Goal: Task Accomplishment & Management: Manage account settings

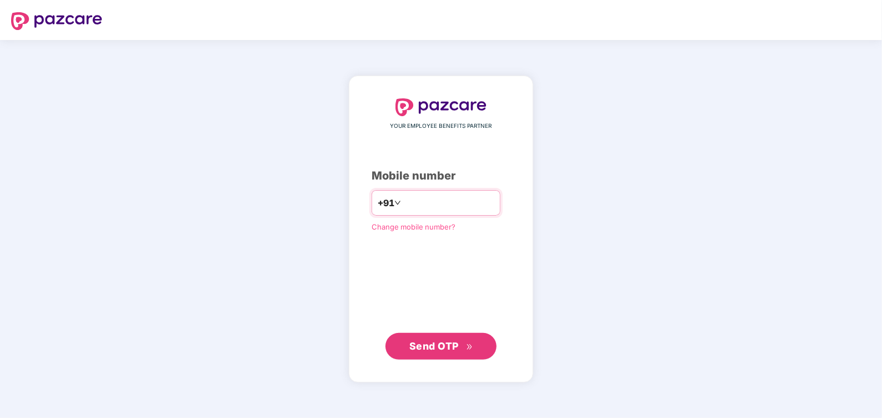
type input "**********"
click at [437, 348] on span "Send OTP" at bounding box center [434, 346] width 49 height 12
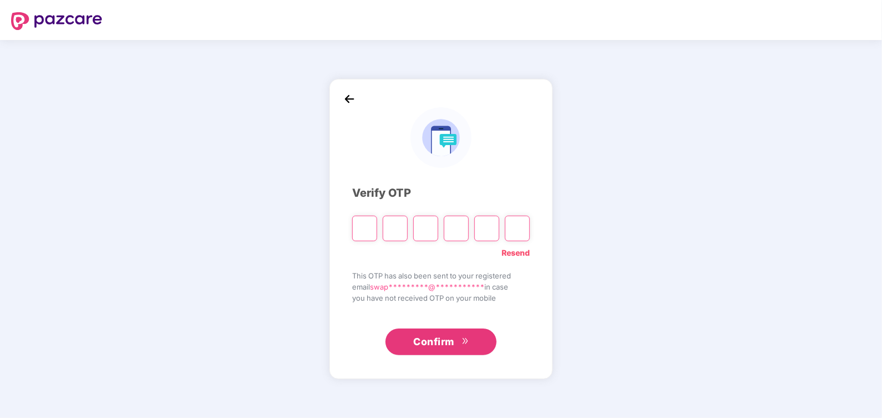
type input "*"
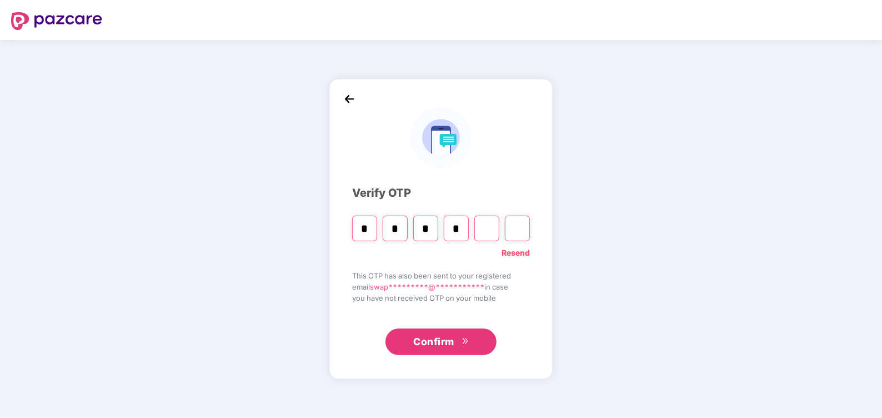
type input "*"
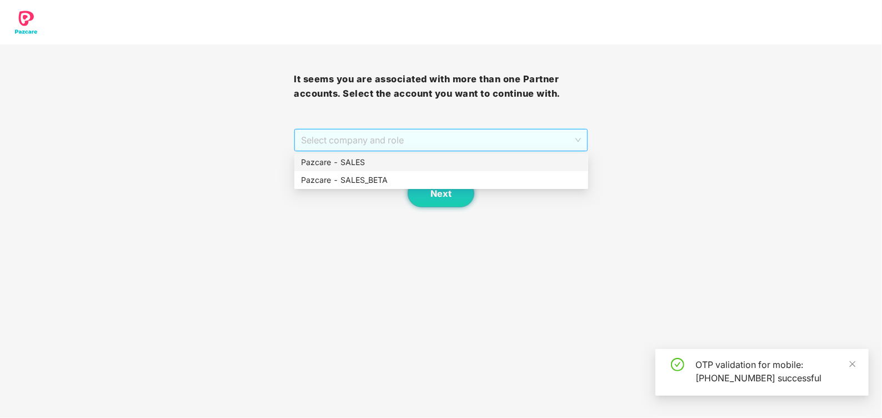
click at [348, 142] on span "Select company and role" at bounding box center [441, 139] width 280 height 21
click at [339, 157] on div "Pazcare - SALES" at bounding box center [441, 162] width 281 height 12
click at [426, 188] on button "Next" at bounding box center [441, 193] width 67 height 28
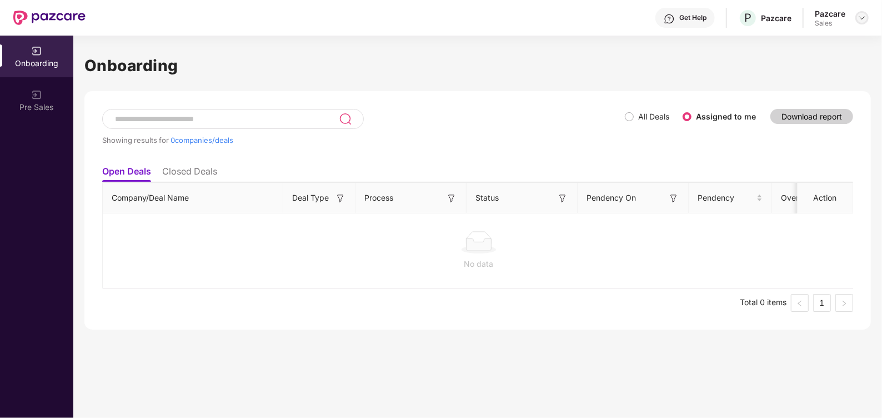
click at [859, 17] on img at bounding box center [862, 17] width 9 height 9
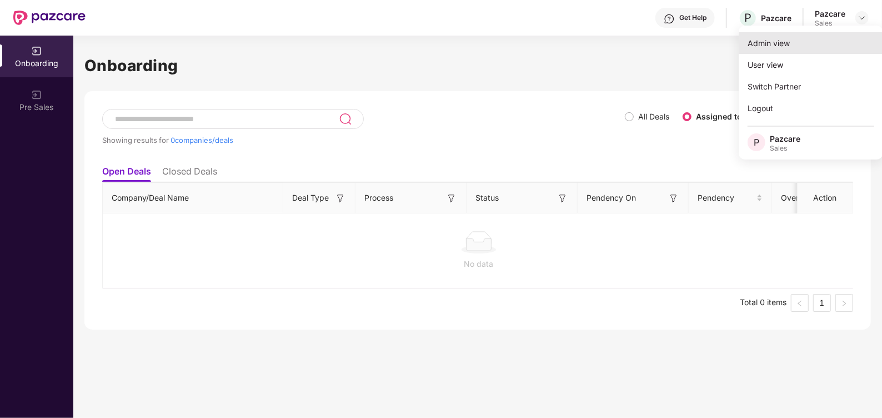
click at [789, 50] on div "Admin view" at bounding box center [811, 43] width 144 height 22
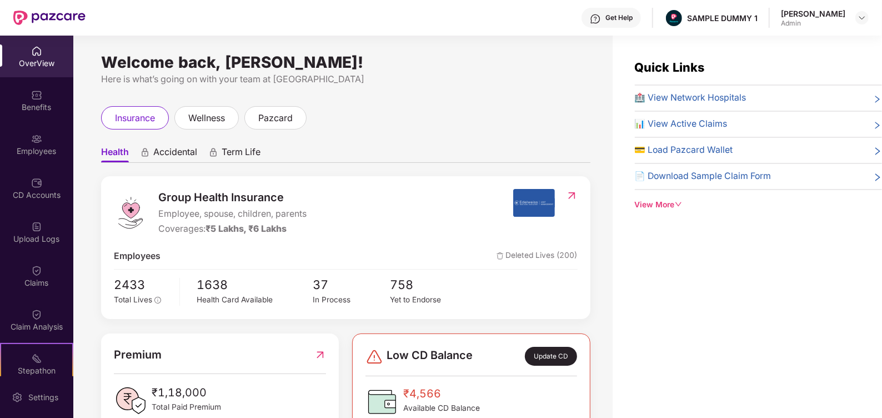
click at [615, 23] on div "Get Help" at bounding box center [611, 18] width 59 height 20
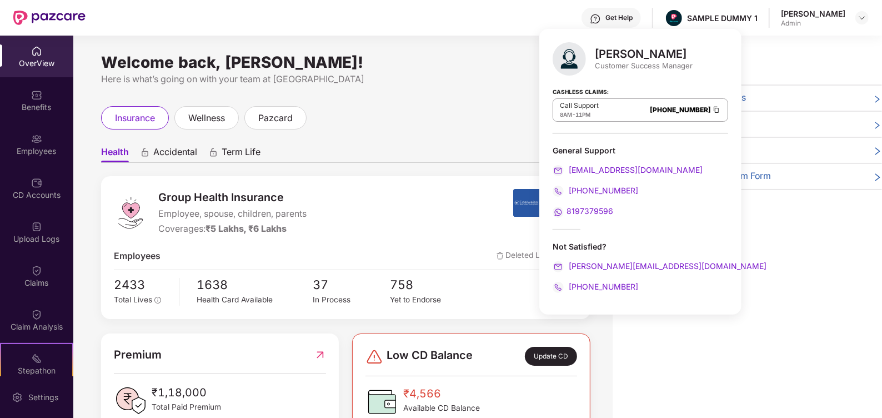
click at [638, 216] on div "8197379596" at bounding box center [641, 211] width 176 height 12
click at [736, 253] on div "Quick Links 🏥 View Network Hospitals 📊 View Active Claims 💳 Load Pazcard Wallet…" at bounding box center [748, 245] width 270 height 418
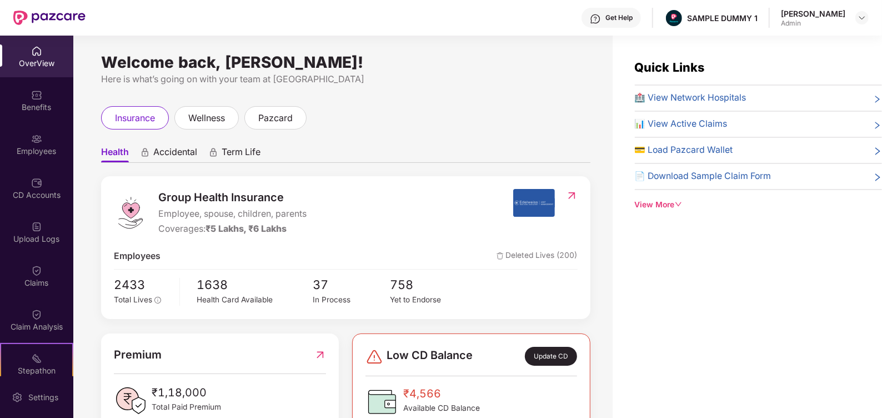
click at [667, 203] on div "View More" at bounding box center [758, 205] width 247 height 12
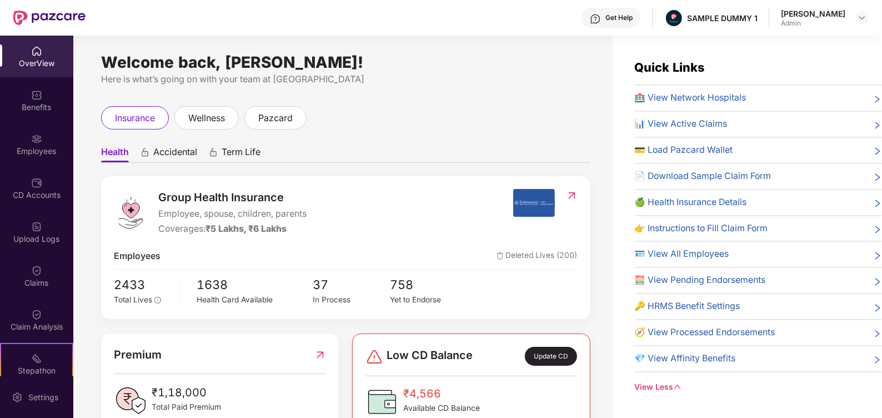
click at [417, 122] on div "insurance wellness pazcard" at bounding box center [346, 117] width 490 height 23
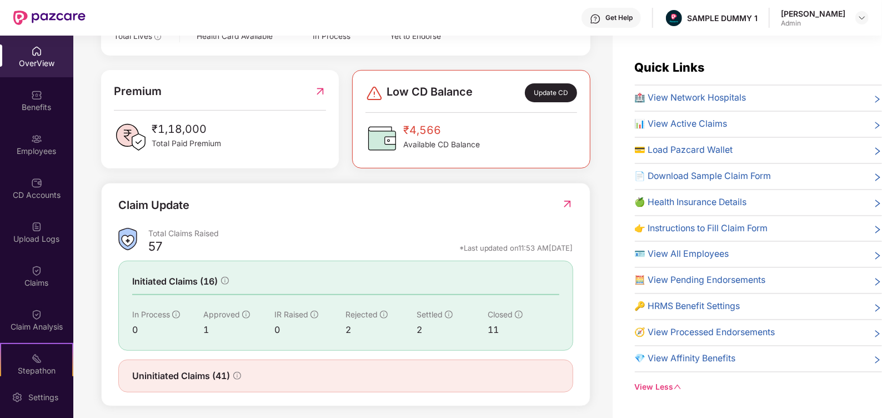
scroll to position [270, 0]
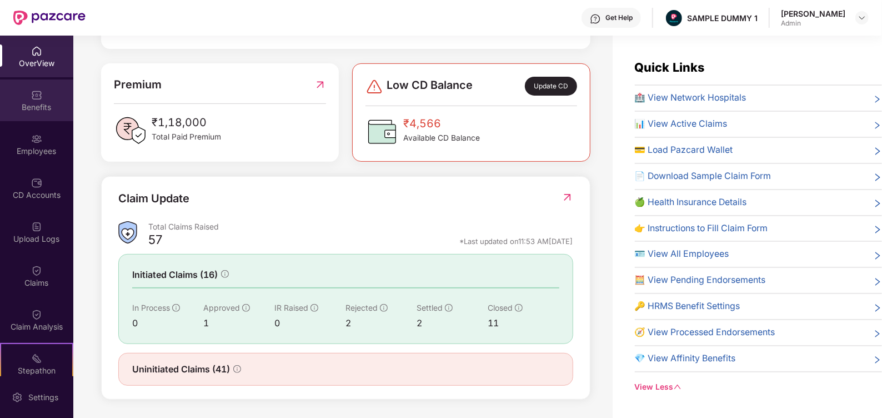
click at [36, 106] on div "Benefits" at bounding box center [36, 107] width 73 height 11
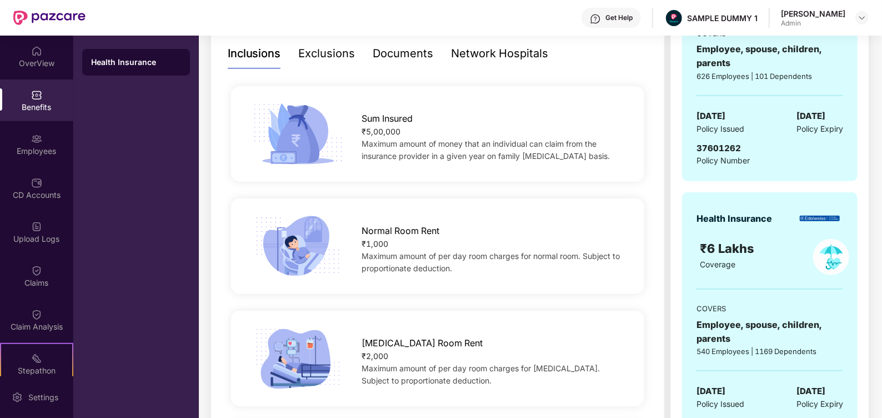
scroll to position [243, 0]
click at [330, 60] on div "Exclusions" at bounding box center [327, 52] width 57 height 17
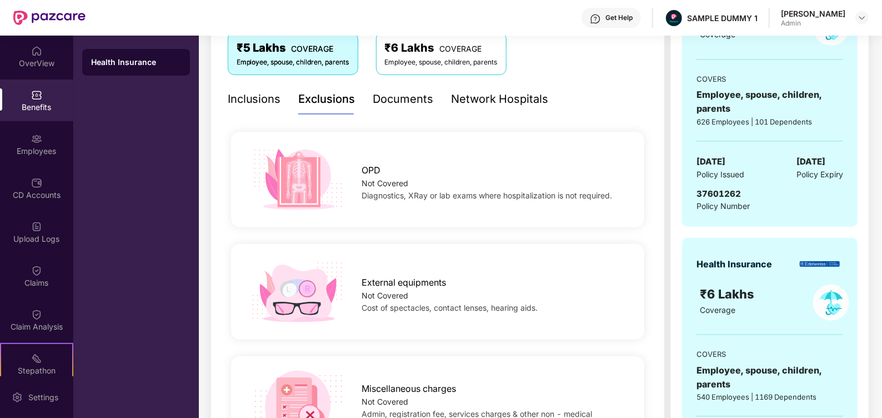
scroll to position [172, 0]
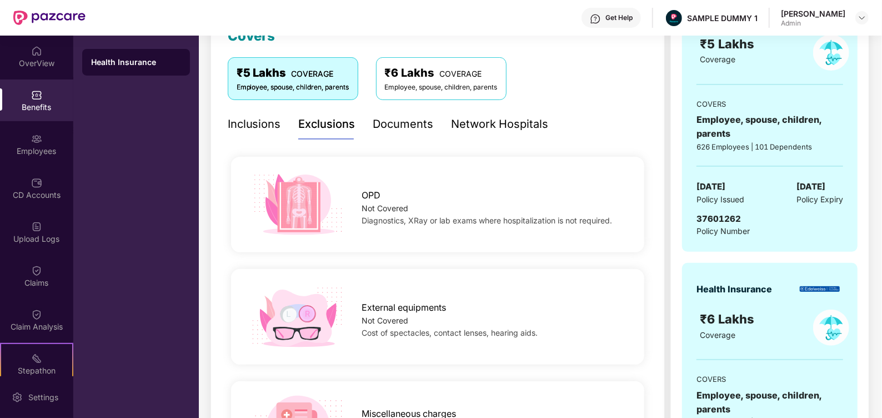
click at [397, 131] on div "Documents" at bounding box center [403, 124] width 61 height 17
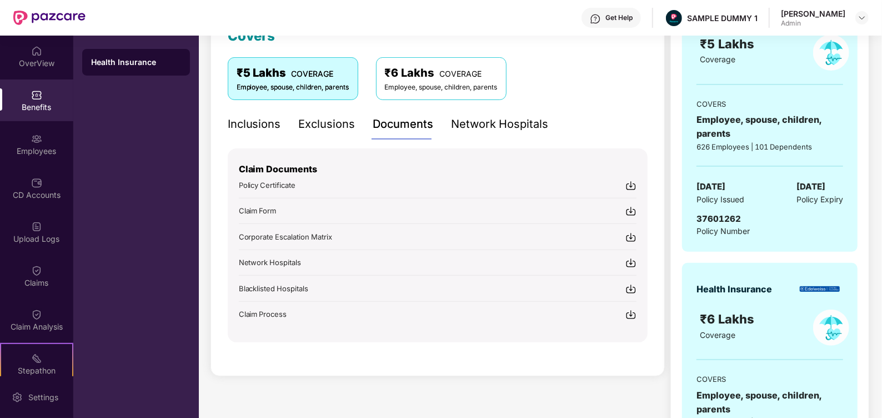
click at [472, 127] on div "Network Hospitals" at bounding box center [500, 124] width 97 height 17
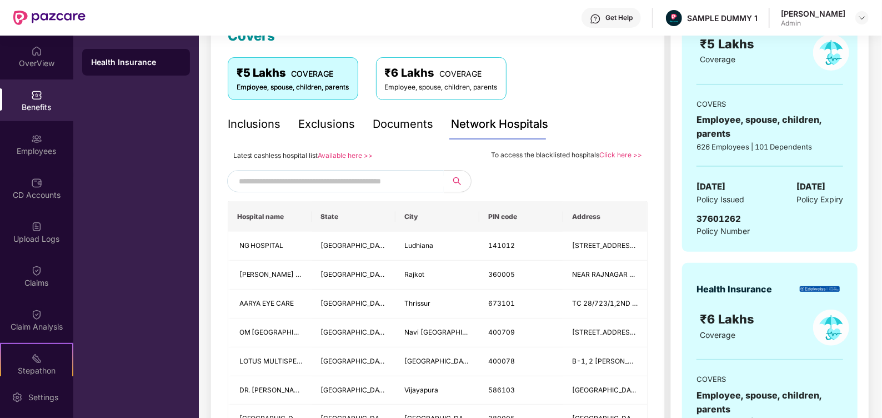
click at [324, 173] on input "text" at bounding box center [334, 181] width 190 height 17
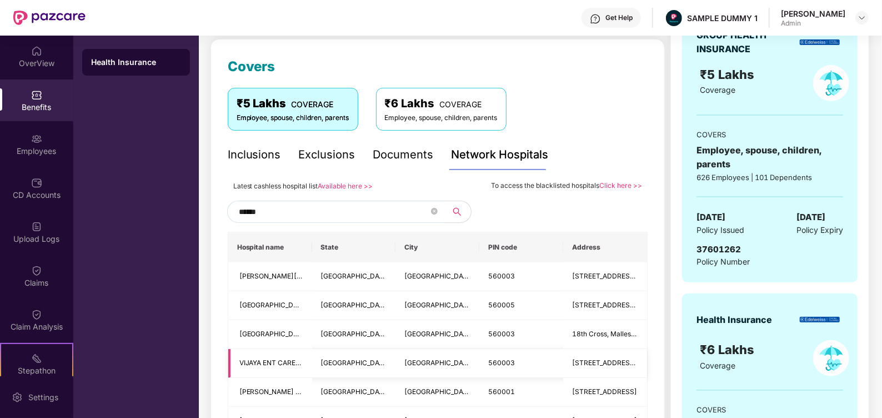
scroll to position [138, 0]
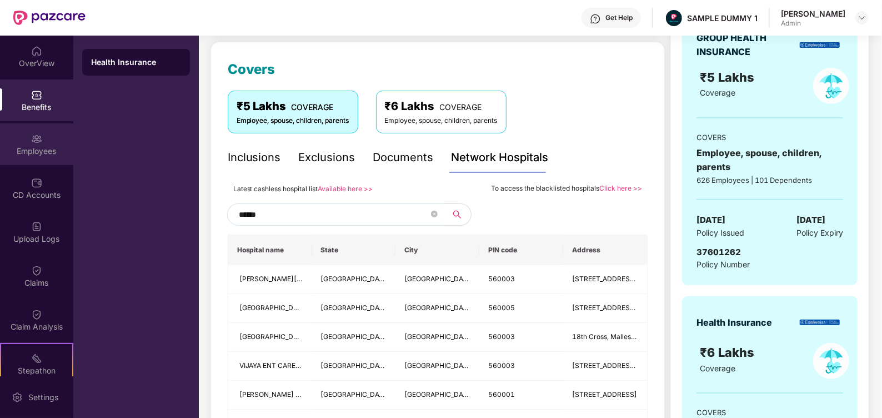
type input "******"
click at [53, 147] on div "Employees" at bounding box center [36, 151] width 73 height 11
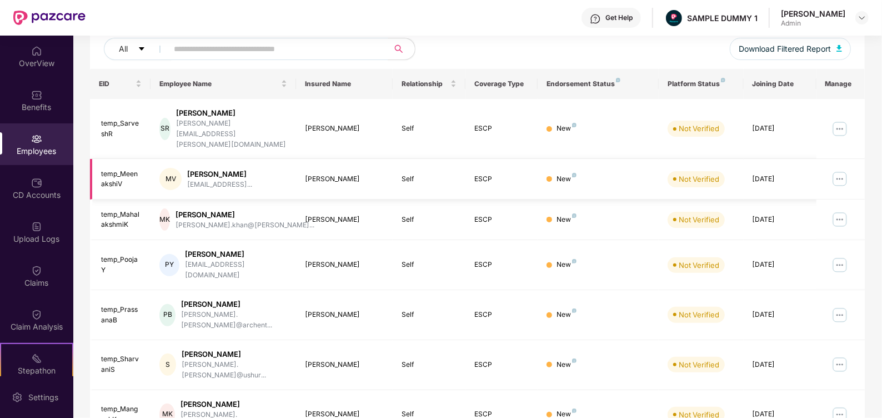
scroll to position [0, 0]
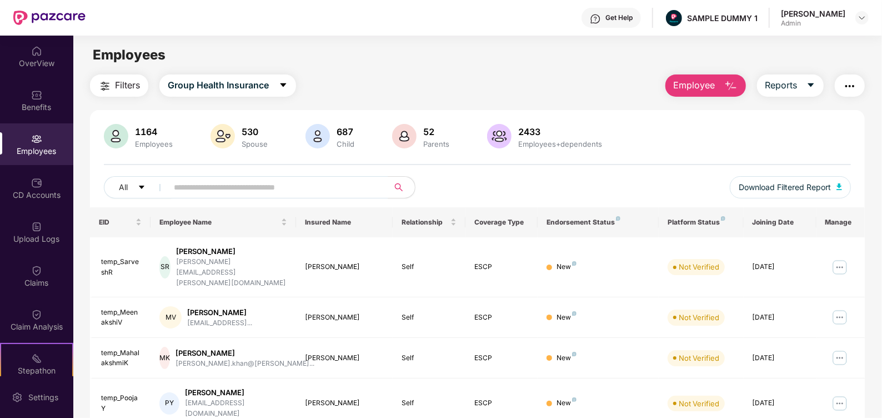
click at [678, 91] on span "Employee" at bounding box center [695, 85] width 42 height 14
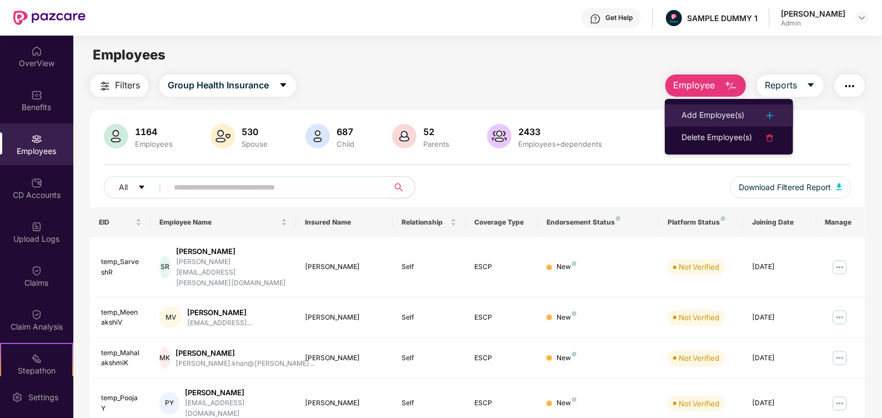
click at [702, 111] on div "Add Employee(s)" at bounding box center [713, 115] width 63 height 13
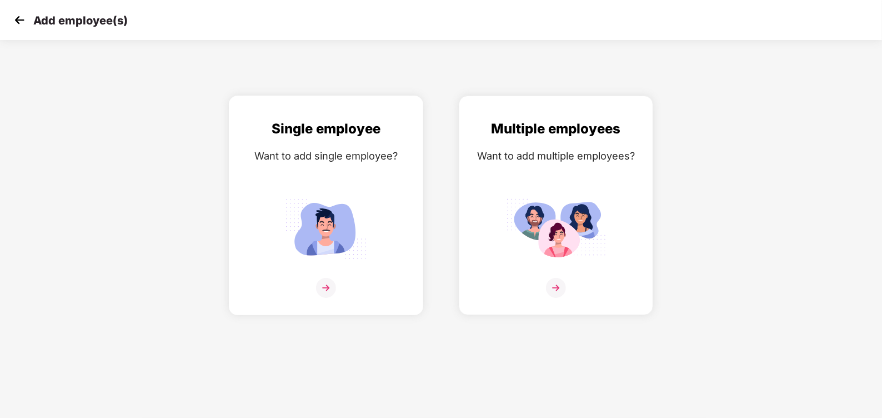
click at [319, 288] on img at bounding box center [326, 288] width 20 height 20
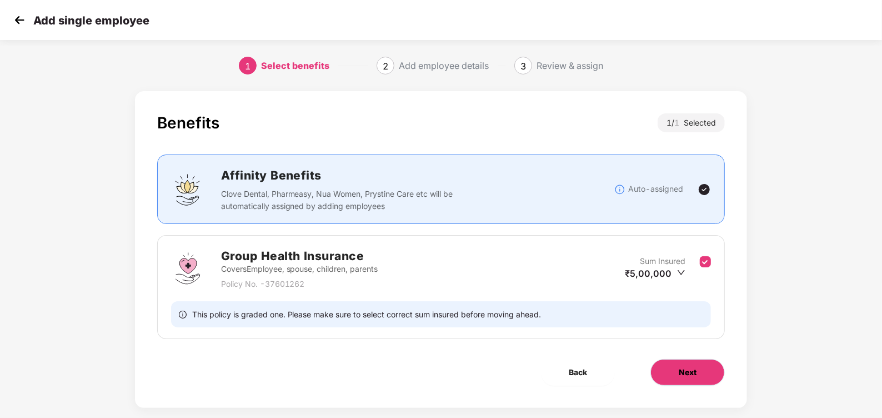
click at [677, 368] on button "Next" at bounding box center [688, 372] width 74 height 27
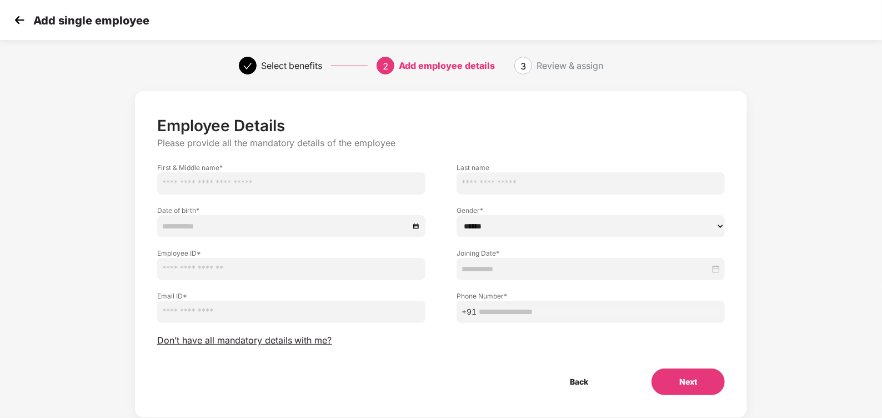
click at [22, 26] on img at bounding box center [19, 20] width 17 height 17
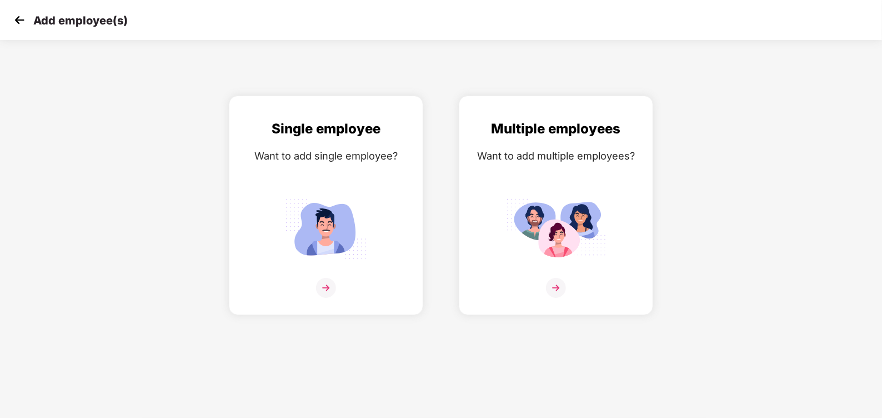
click at [16, 21] on img at bounding box center [19, 20] width 17 height 17
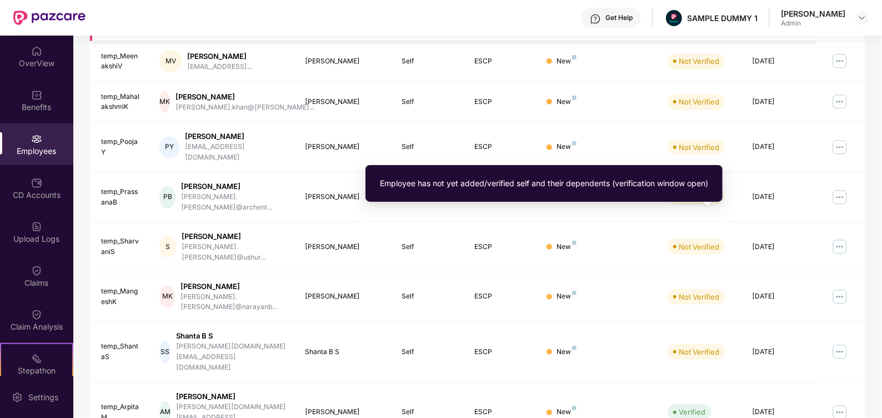
scroll to position [263, 0]
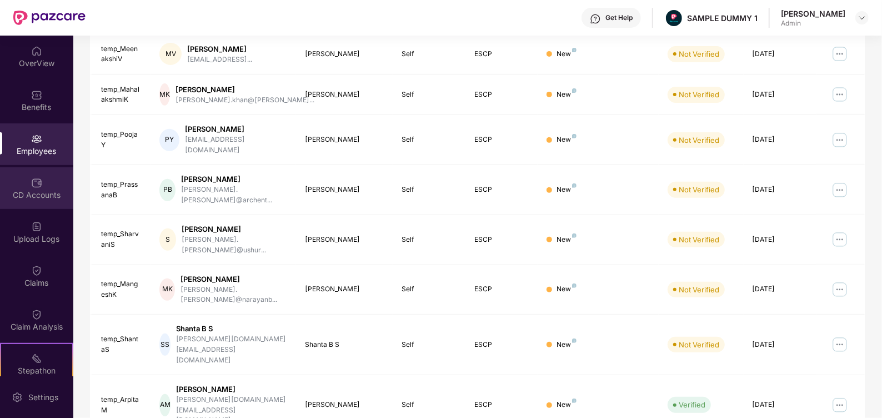
click at [36, 193] on div "CD Accounts" at bounding box center [36, 194] width 73 height 11
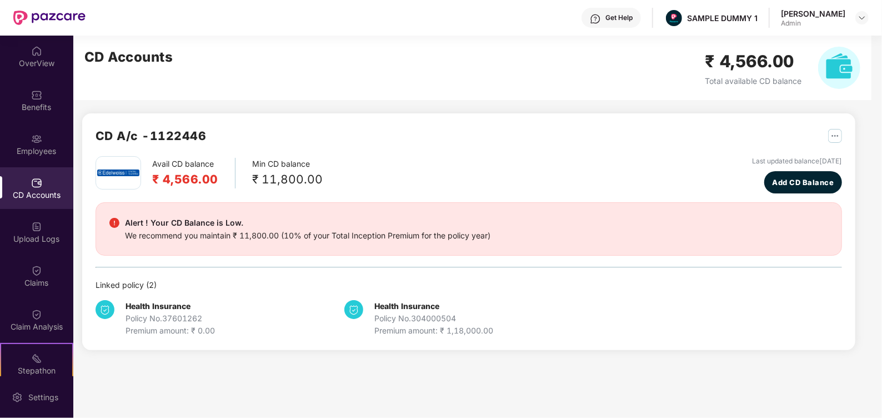
scroll to position [0, 0]
click at [44, 280] on div "Claims" at bounding box center [36, 282] width 73 height 11
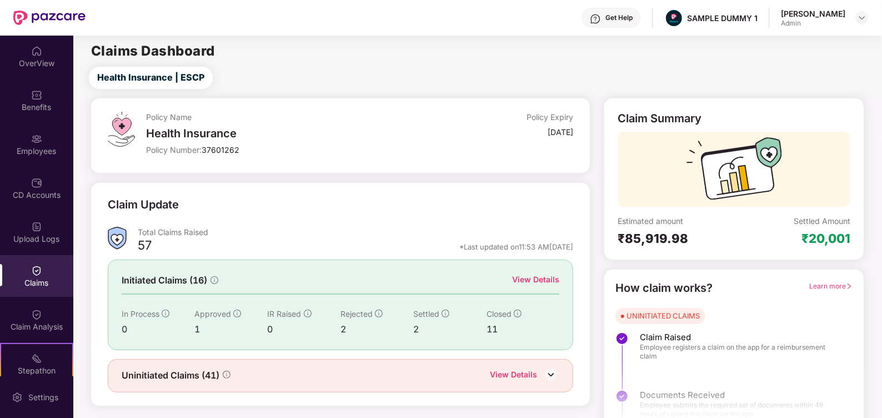
click at [528, 276] on div "View Details" at bounding box center [535, 279] width 47 height 12
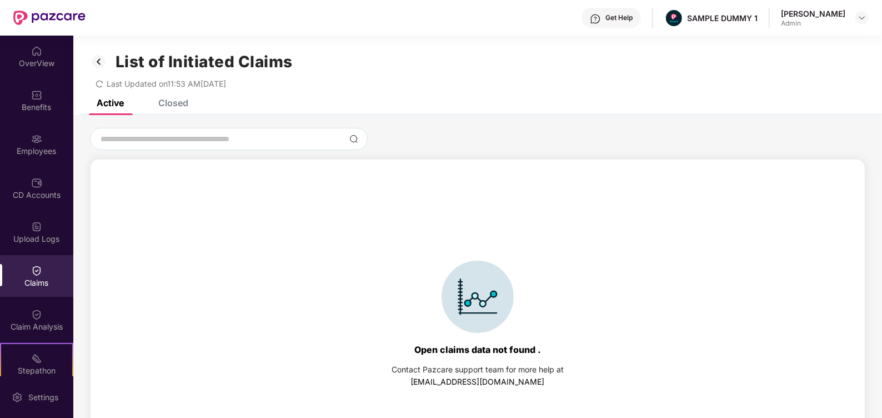
click at [172, 109] on div "Closed" at bounding box center [165, 103] width 47 height 24
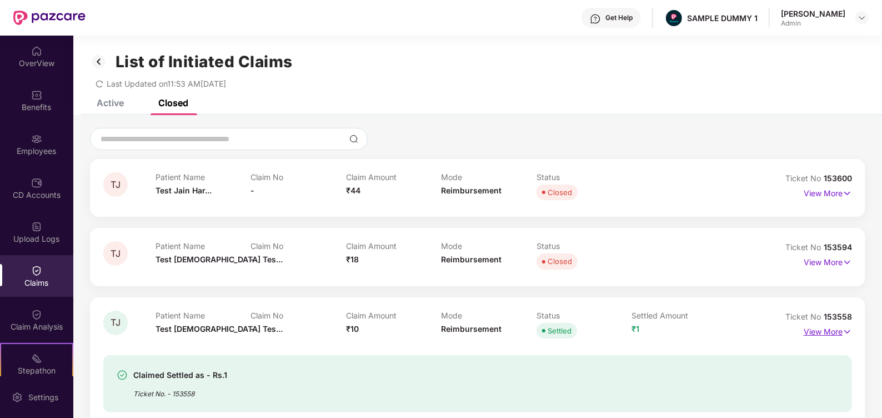
click at [840, 335] on p "View More" at bounding box center [828, 330] width 48 height 15
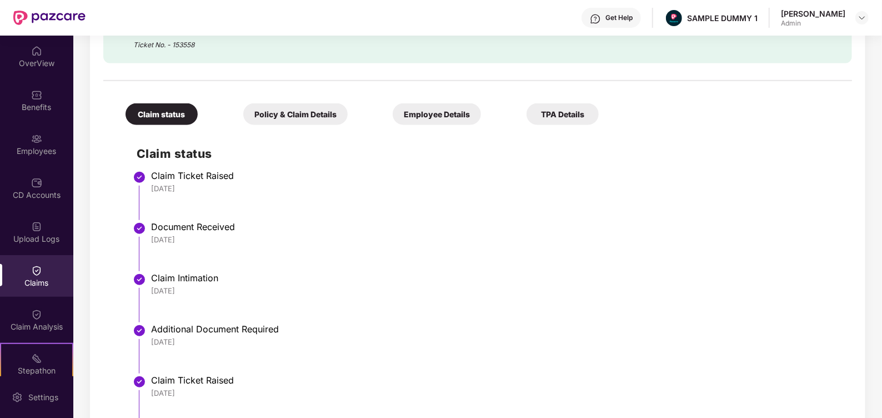
scroll to position [357, 0]
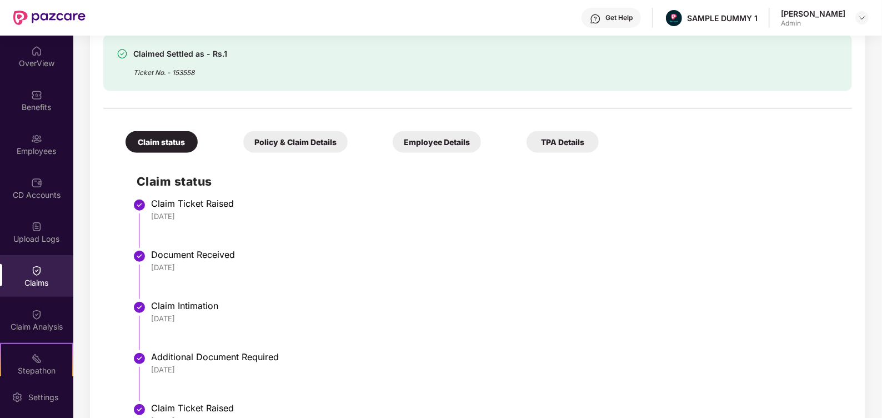
click at [282, 144] on div "Policy & Claim Details" at bounding box center [295, 142] width 104 height 22
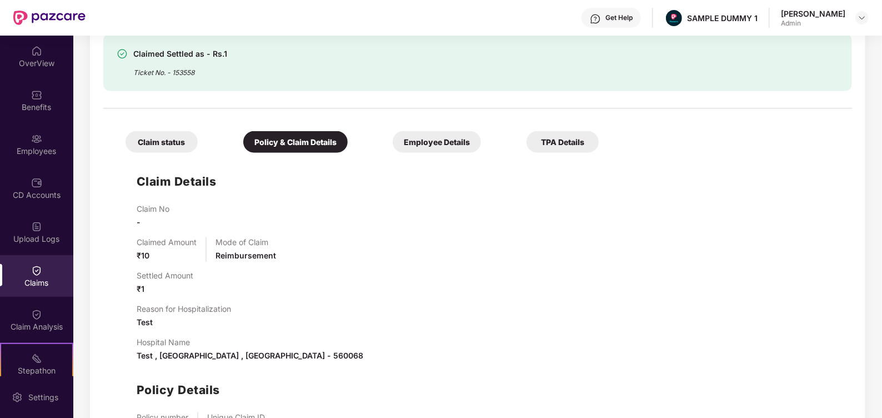
click at [421, 152] on div "Employee Details" at bounding box center [437, 142] width 88 height 22
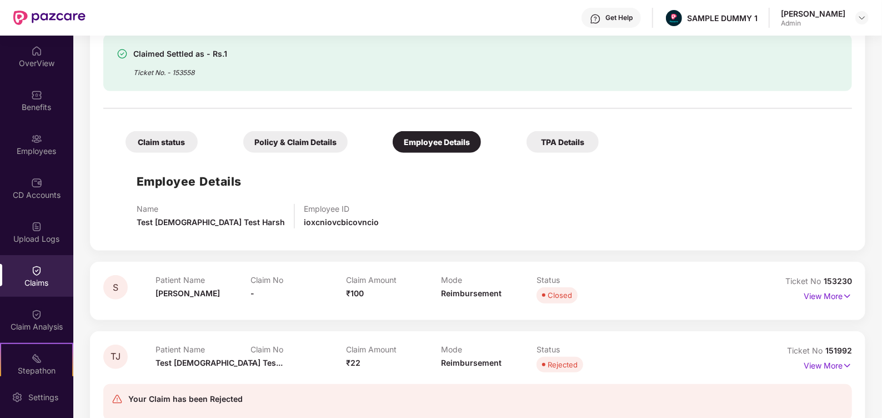
click at [571, 138] on div "TPA Details" at bounding box center [563, 142] width 72 height 22
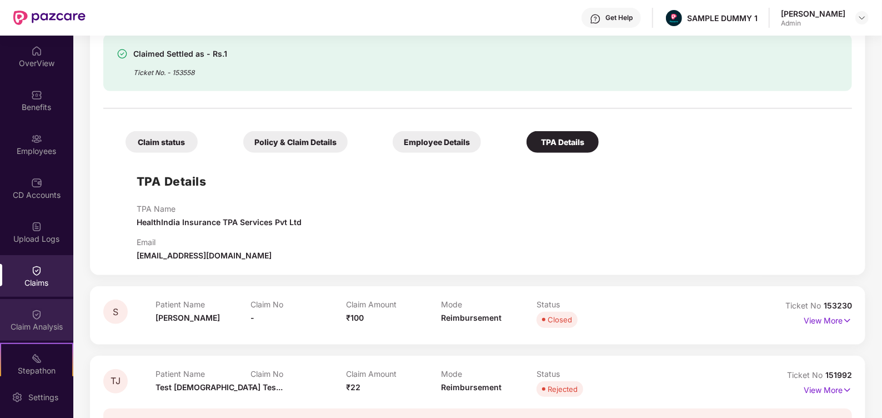
click at [43, 323] on div "Claim Analysis" at bounding box center [36, 326] width 73 height 11
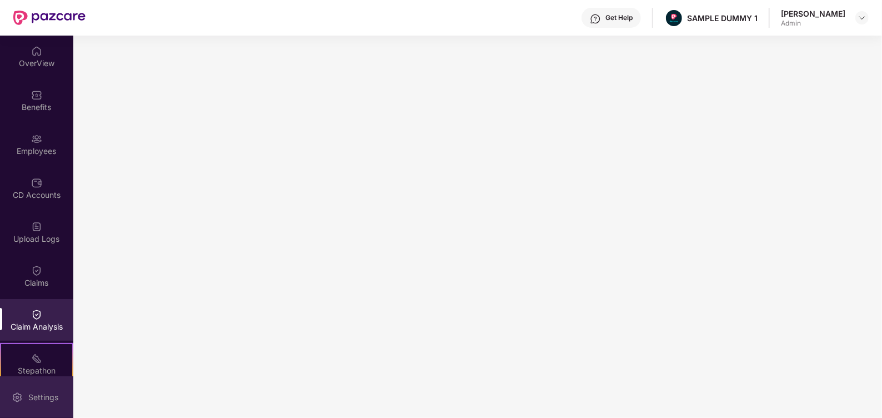
click at [57, 391] on div "Settings" at bounding box center [36, 397] width 73 height 42
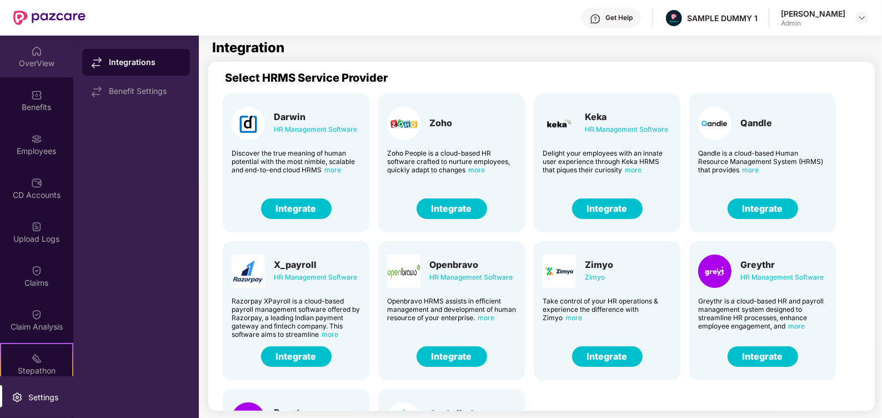
click at [46, 64] on div "OverView" at bounding box center [36, 63] width 73 height 11
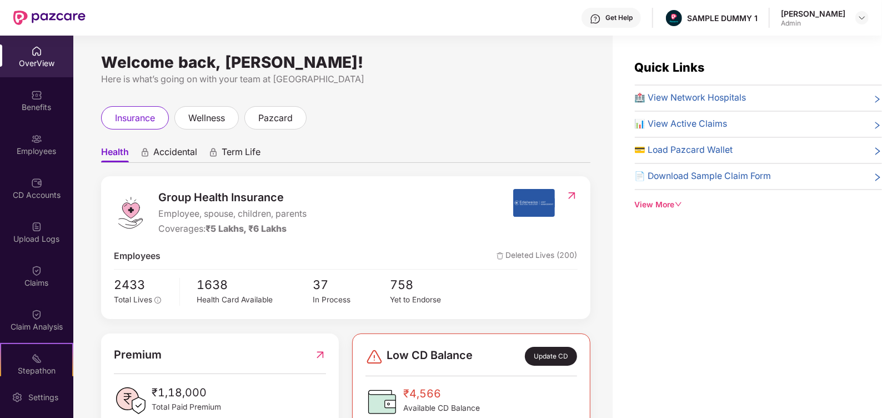
click at [620, 22] on div "Get Help" at bounding box center [611, 18] width 59 height 20
click at [749, 271] on div "Quick Links 🏥 View Network Hospitals 📊 View Active Claims 💳 Load Pazcard Wallet…" at bounding box center [748, 245] width 270 height 418
click at [668, 207] on div "View More" at bounding box center [758, 205] width 247 height 12
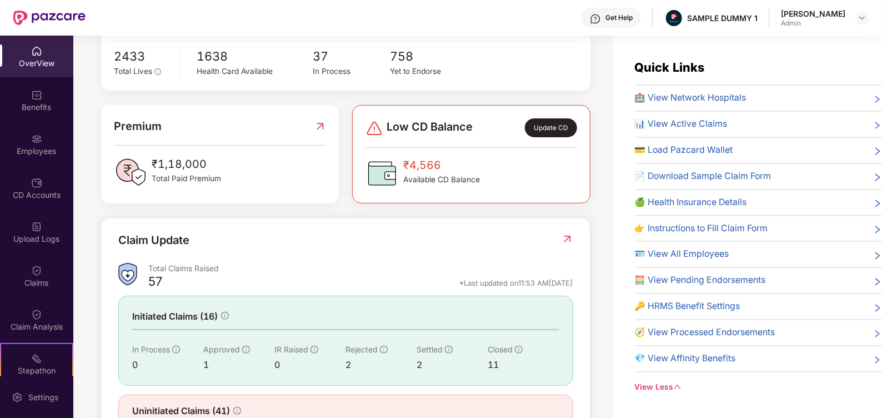
scroll to position [270, 0]
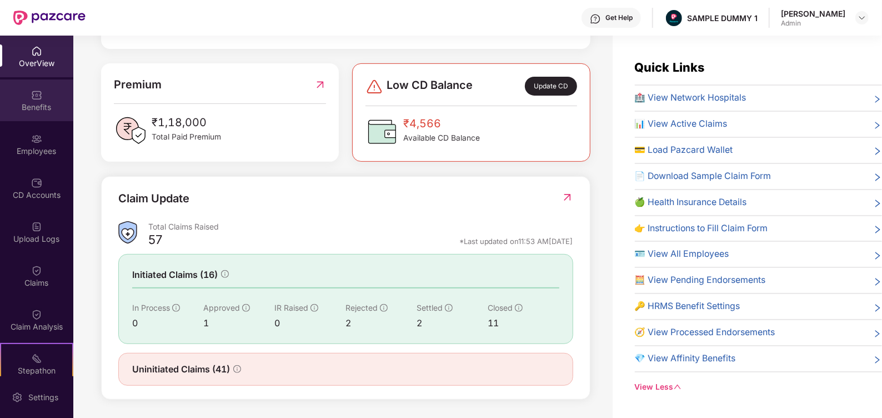
click at [37, 100] on div "Benefits" at bounding box center [36, 100] width 73 height 42
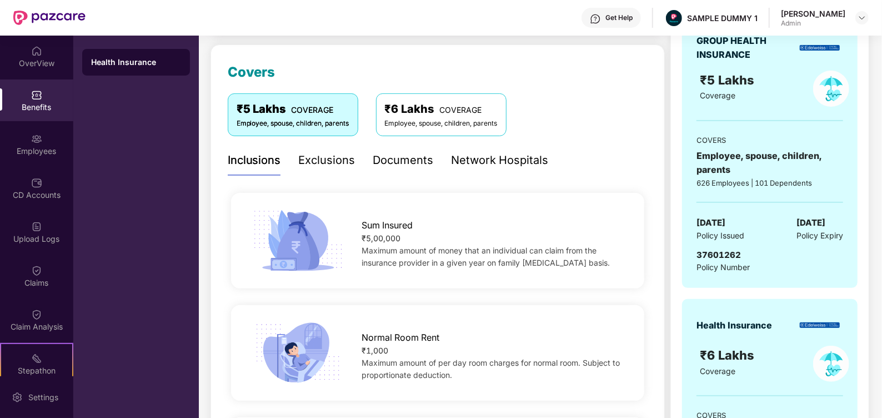
scroll to position [164, 0]
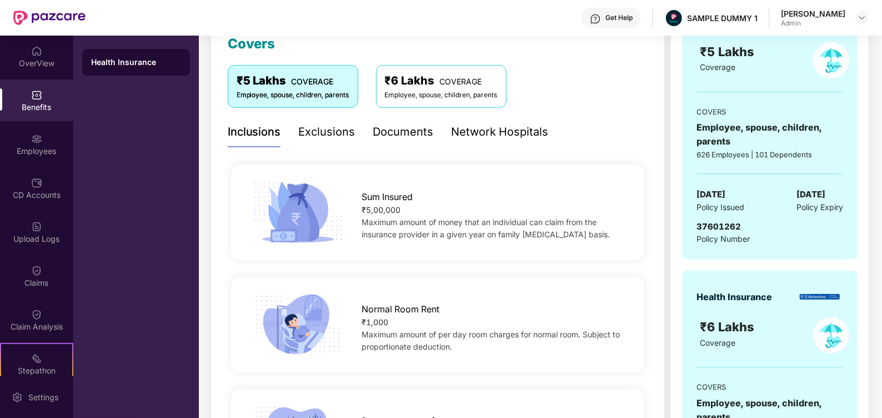
drag, startPoint x: 387, startPoint y: 146, endPoint x: 422, endPoint y: 79, distance: 75.6
drag, startPoint x: 422, startPoint y: 79, endPoint x: 311, endPoint y: 136, distance: 125.0
click at [311, 136] on div "Exclusions" at bounding box center [327, 131] width 57 height 17
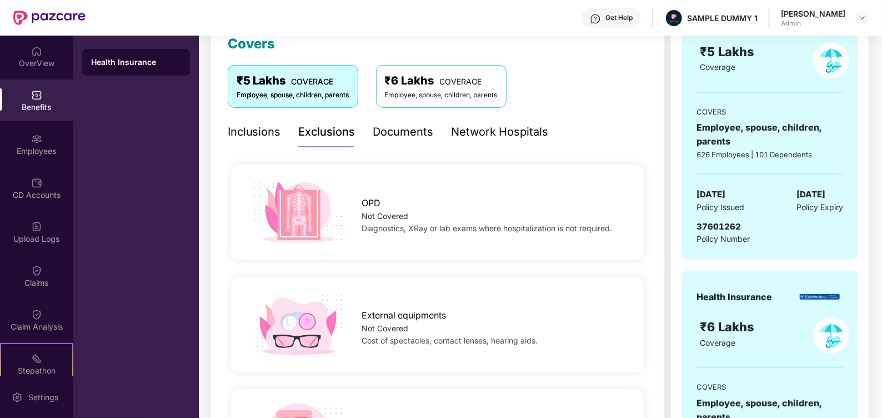
click at [427, 137] on div "Documents" at bounding box center [403, 131] width 61 height 17
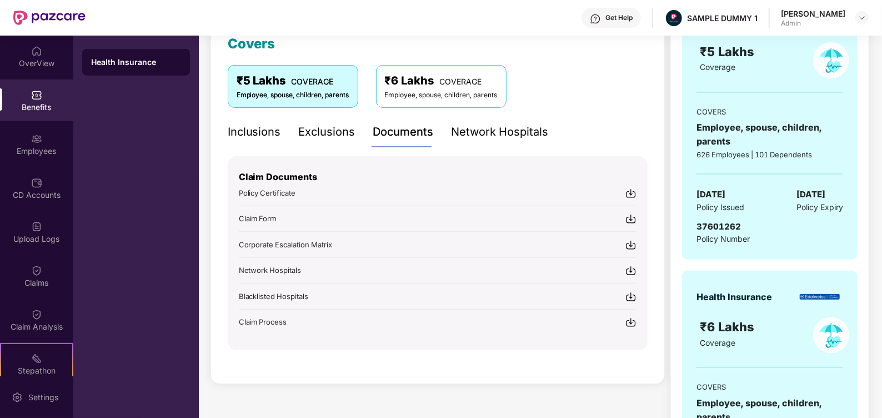
click at [488, 139] on div "Network Hospitals" at bounding box center [500, 131] width 97 height 17
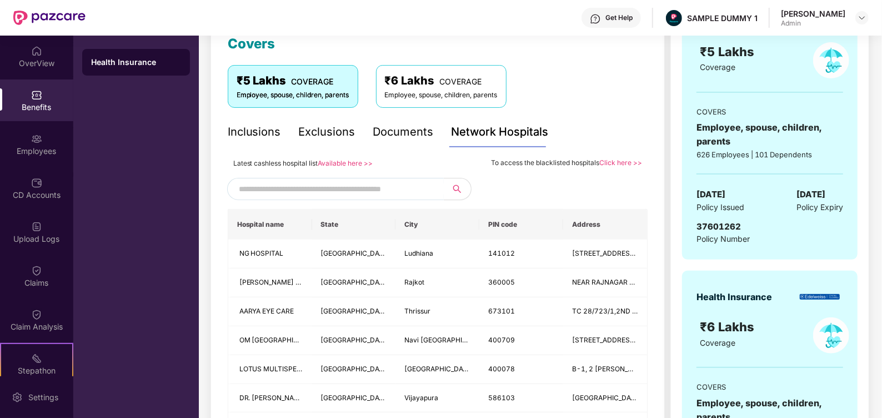
click at [315, 191] on input "text" at bounding box center [334, 189] width 190 height 17
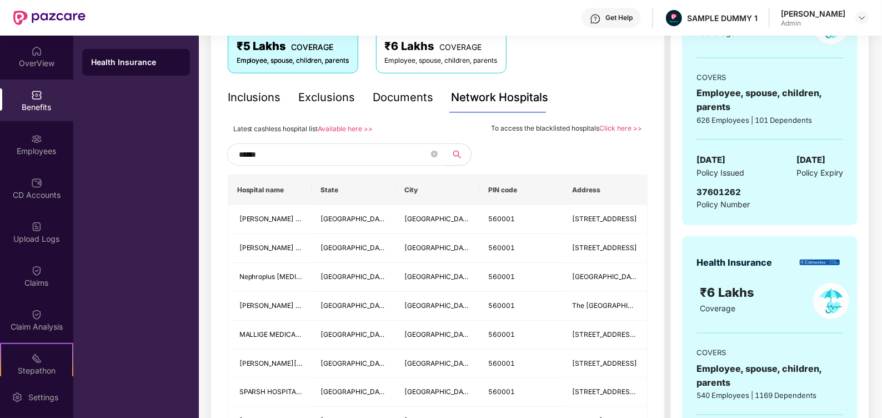
scroll to position [196, 0]
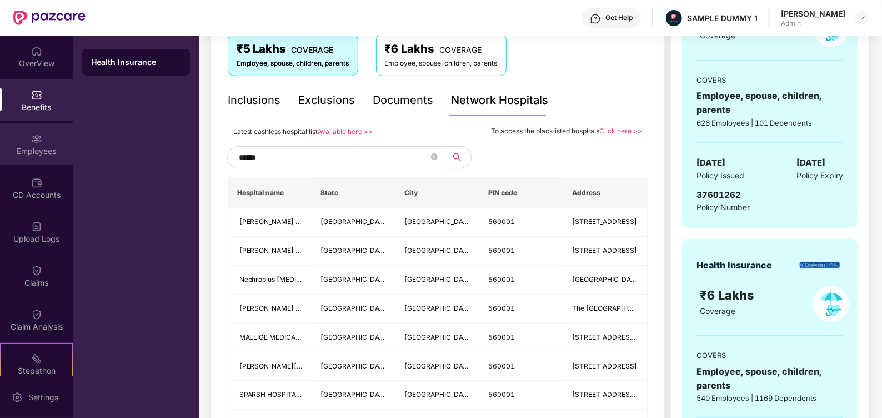
type input "******"
click at [14, 156] on div "Employees" at bounding box center [36, 151] width 73 height 11
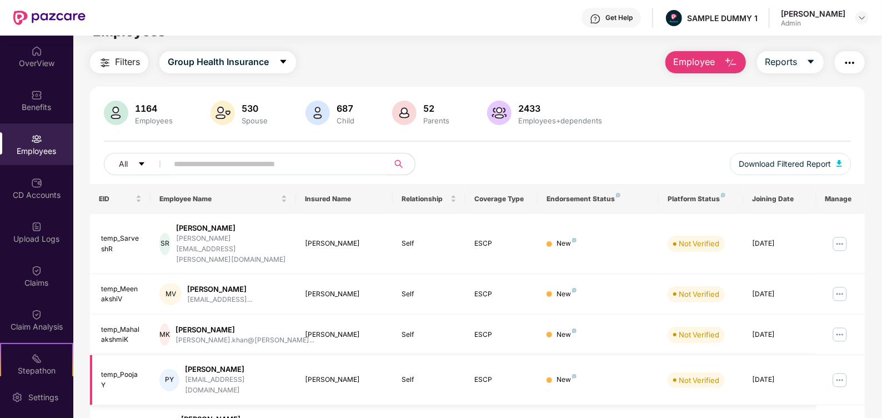
scroll to position [0, 0]
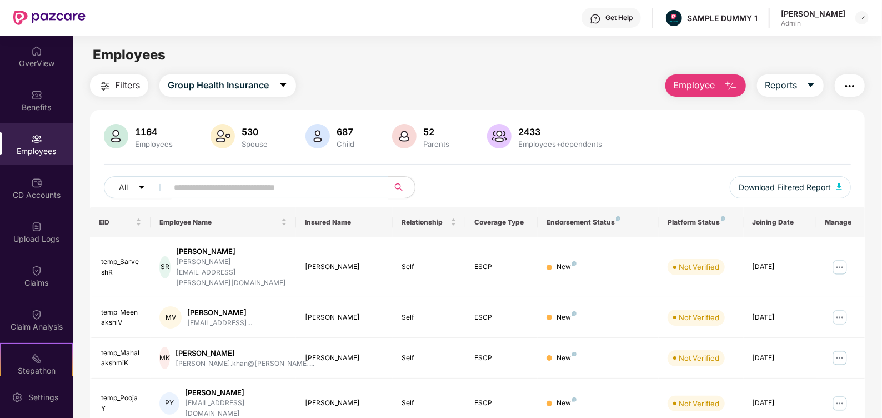
click at [687, 94] on button "Employee" at bounding box center [706, 85] width 81 height 22
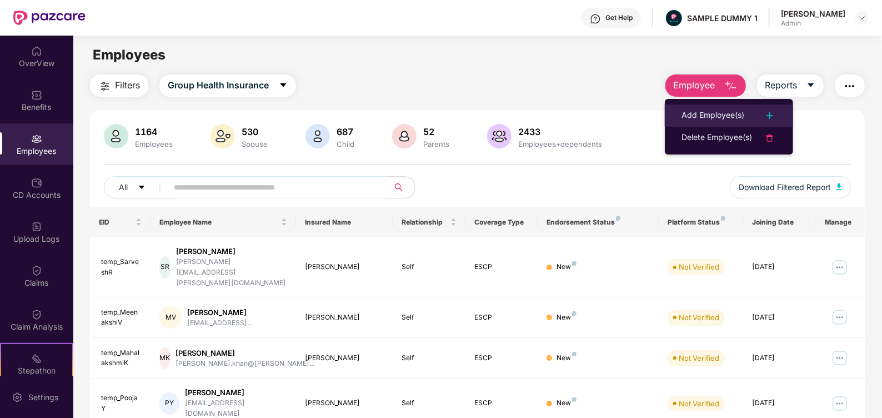
click at [712, 118] on div "Add Employee(s)" at bounding box center [713, 115] width 63 height 13
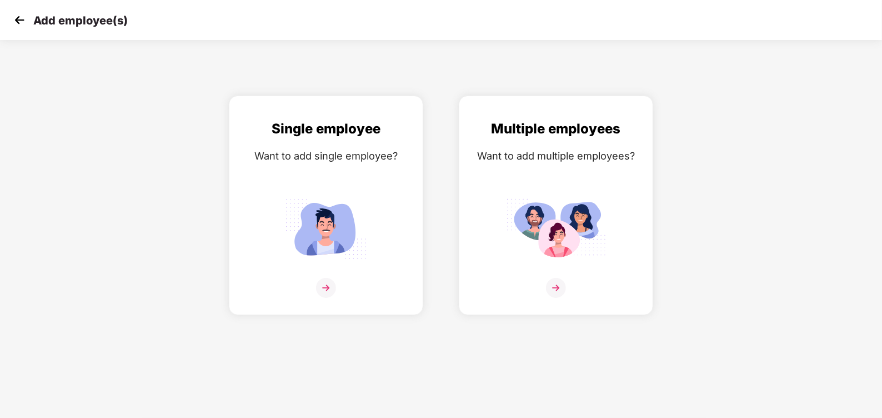
click at [22, 22] on img at bounding box center [19, 20] width 17 height 17
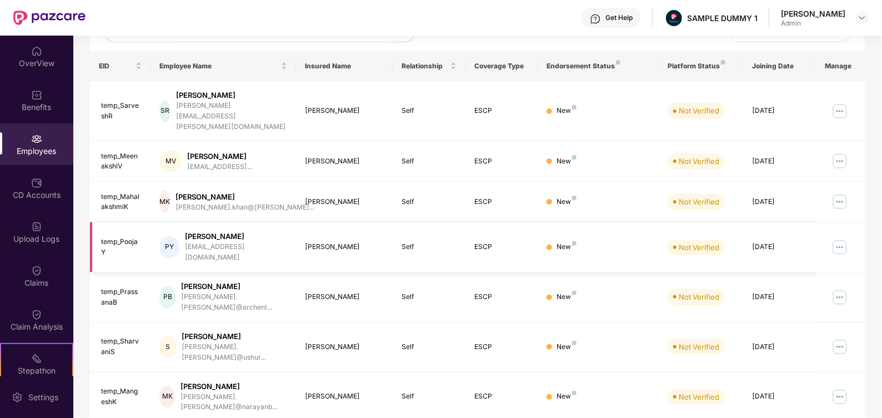
scroll to position [263, 0]
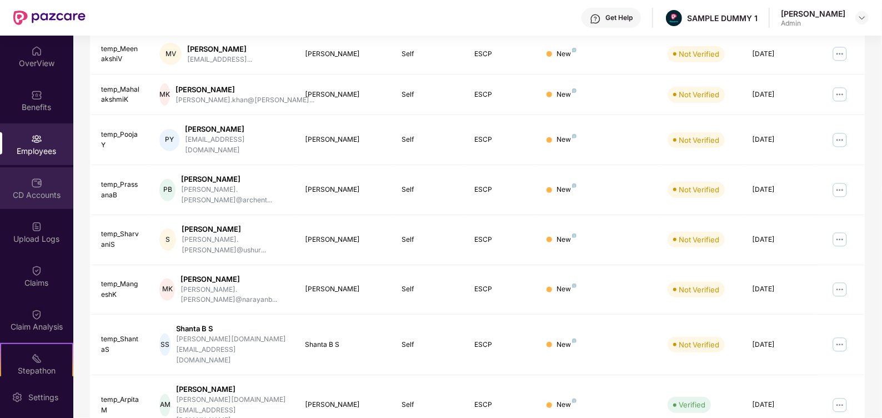
click at [36, 187] on img at bounding box center [36, 182] width 11 height 11
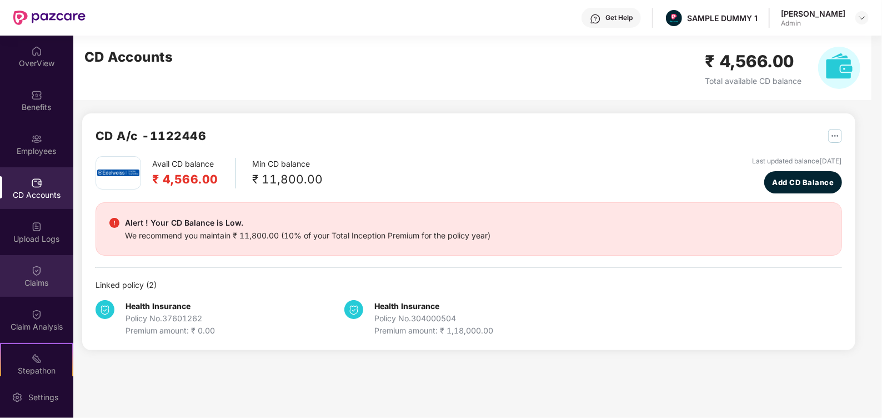
click at [31, 283] on div "Claims" at bounding box center [36, 282] width 73 height 11
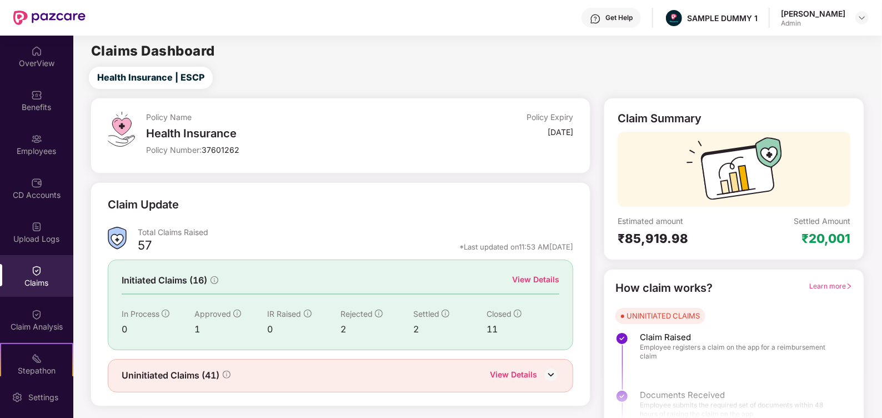
click at [545, 276] on div "View Details" at bounding box center [535, 279] width 47 height 12
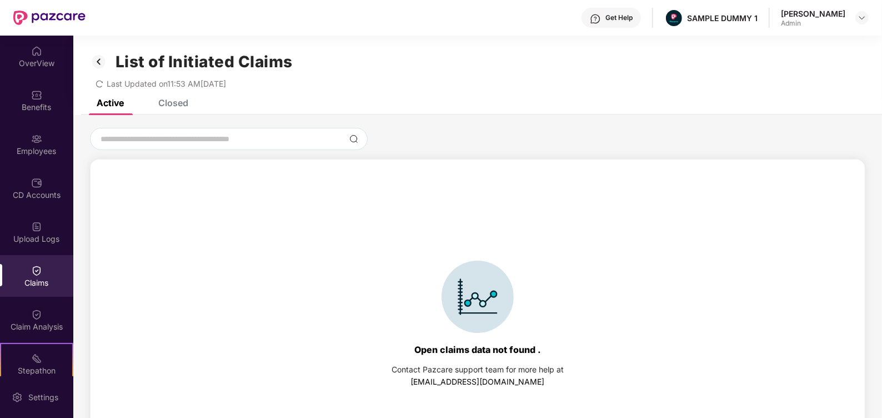
click at [157, 101] on div "Closed" at bounding box center [165, 102] width 47 height 11
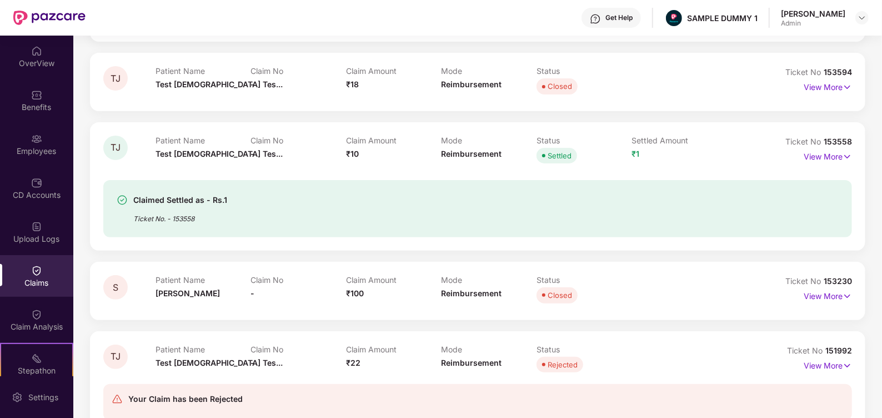
scroll to position [176, 0]
click at [818, 154] on p "View More" at bounding box center [828, 154] width 48 height 15
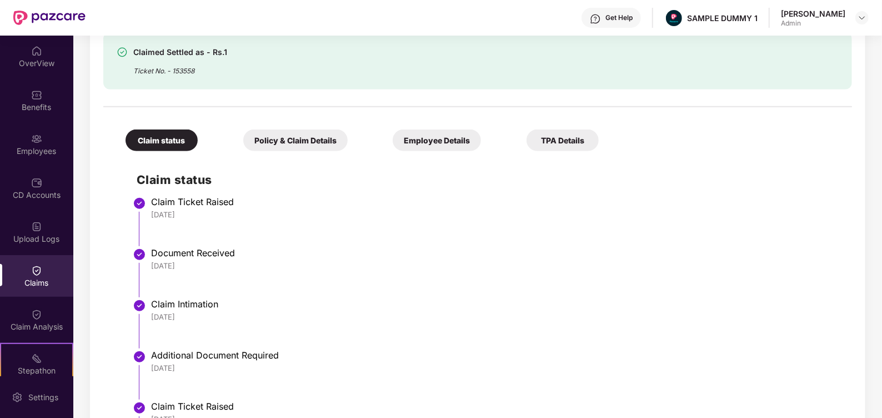
scroll to position [361, 0]
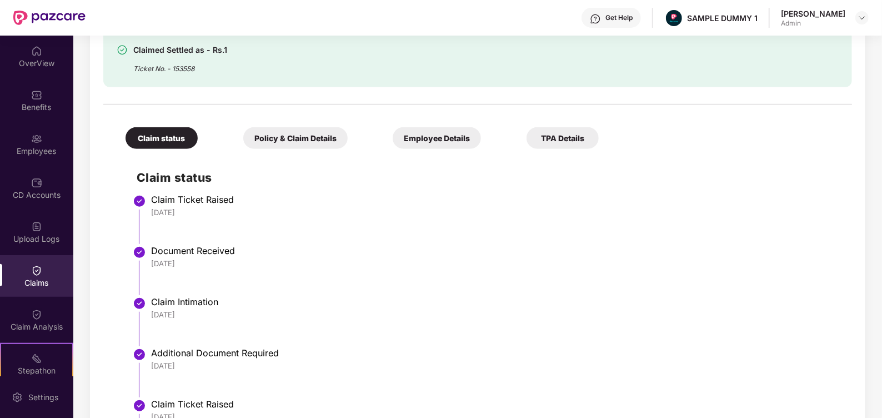
click at [286, 128] on div "Policy & Claim Details" at bounding box center [295, 138] width 104 height 22
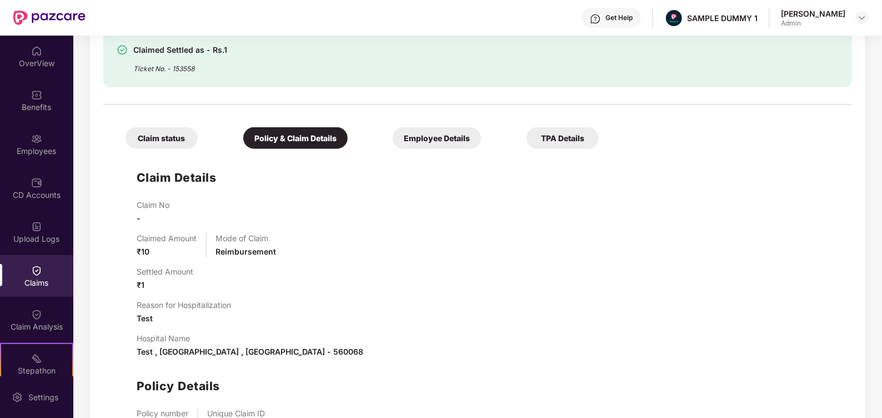
click at [451, 136] on div "Employee Details" at bounding box center [437, 138] width 88 height 22
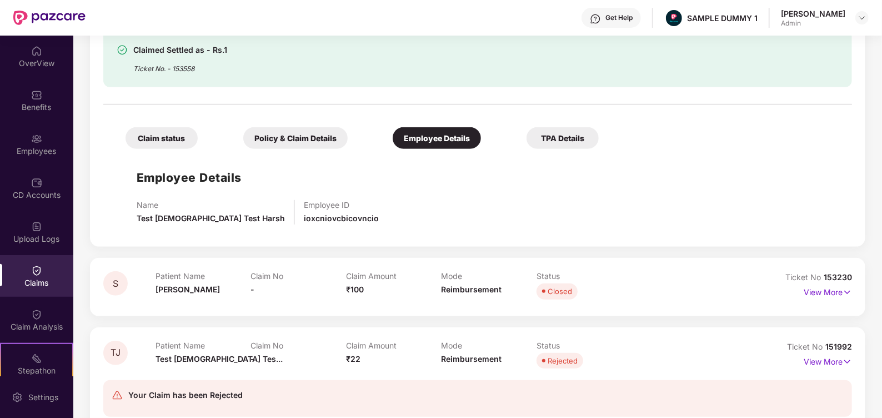
click at [566, 139] on div "TPA Details" at bounding box center [563, 138] width 72 height 22
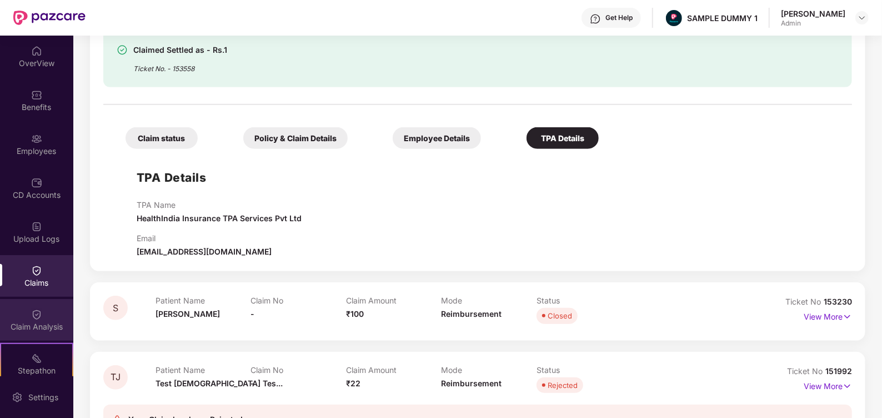
click at [32, 311] on img at bounding box center [36, 314] width 11 height 11
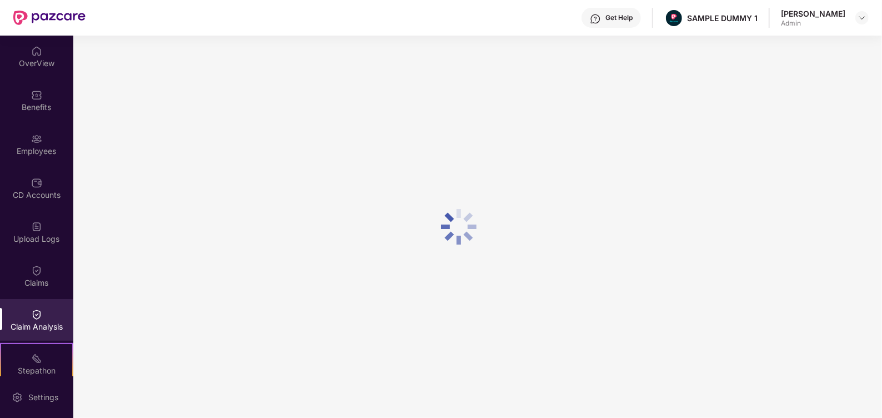
scroll to position [0, 0]
click at [47, 32] on div "Get Help SAMPLE DUMMY 1 Swapnil Gupta Admin OverView Benefits Employees CD Acco…" at bounding box center [441, 209] width 882 height 418
click at [41, 396] on div "Settings" at bounding box center [43, 397] width 37 height 11
